Goal: Find specific page/section: Find specific page/section

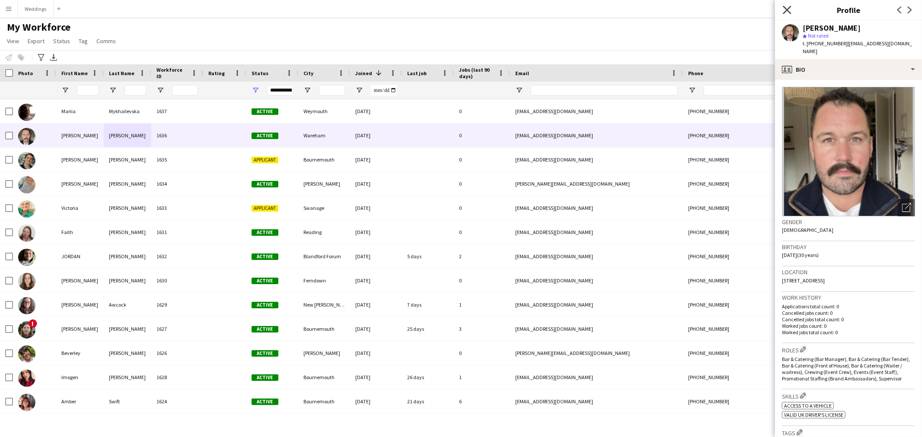
click at [785, 11] on icon at bounding box center [787, 10] width 8 height 8
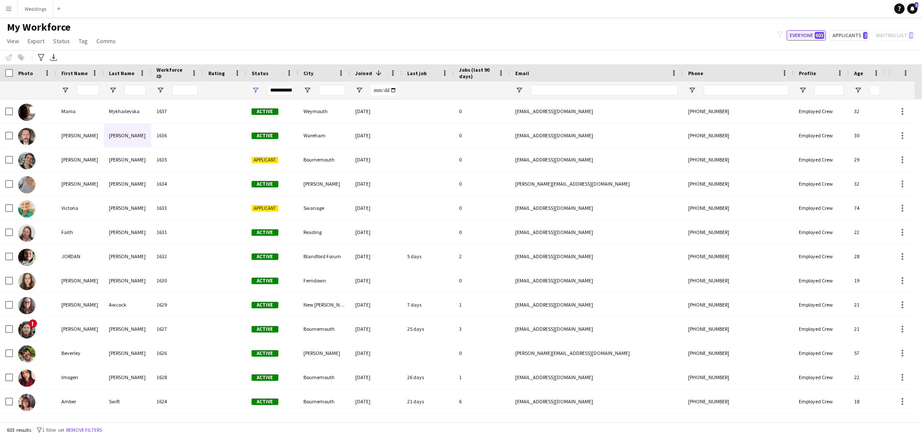
click at [814, 30] on button "Everyone 603" at bounding box center [806, 35] width 39 height 10
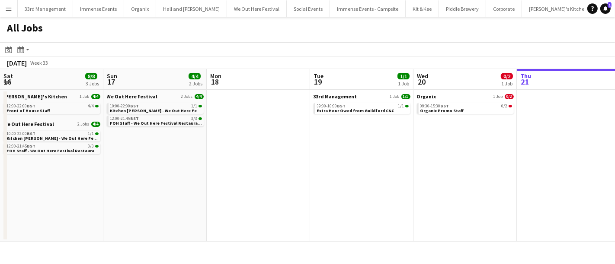
scroll to position [0, 206]
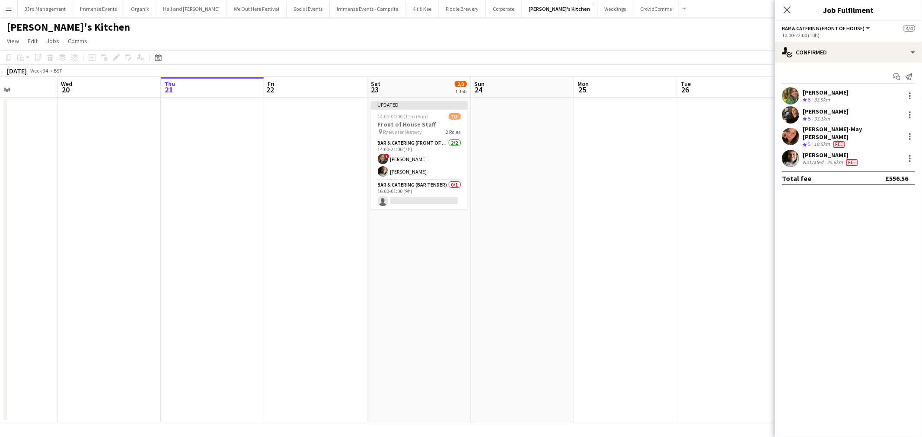
scroll to position [0, 253]
click at [423, 175] on app-card-role "Bar & Catering (Front of House) 2/2 14:00-21:00 (7h) ! Charlotte Higgs JORDAN W…" at bounding box center [418, 159] width 97 height 42
